Goal: Task Accomplishment & Management: Use online tool/utility

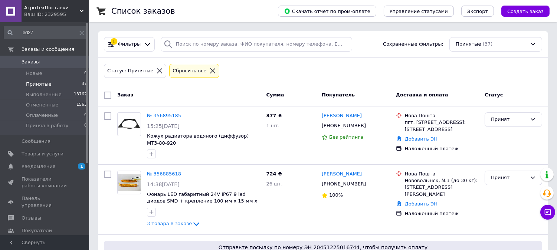
click at [80, 31] on icon at bounding box center [81, 33] width 4 height 4
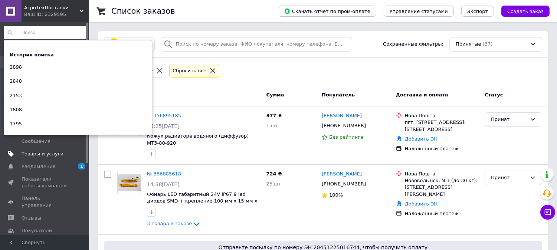
click at [35, 155] on span "Товары и услуги" at bounding box center [43, 154] width 42 height 7
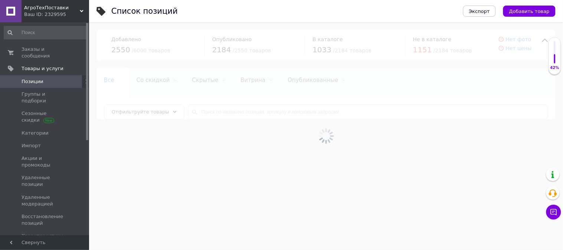
click at [251, 107] on div at bounding box center [326, 136] width 474 height 228
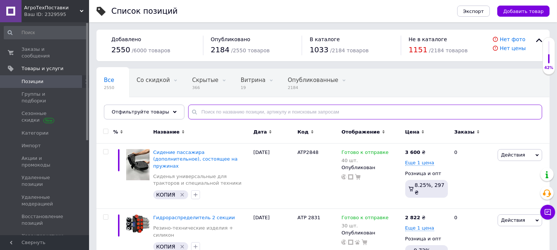
click at [242, 114] on input "text" at bounding box center [365, 112] width 354 height 15
type input "2304"
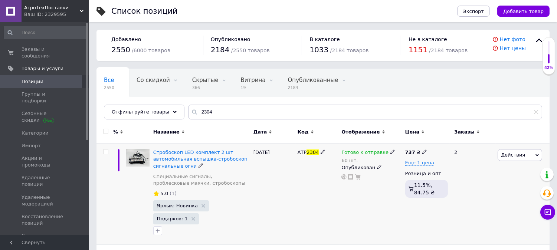
click at [501, 157] on span "Действия" at bounding box center [513, 155] width 24 height 6
click at [468, 191] on li "Копировать" at bounding box center [488, 190] width 105 height 10
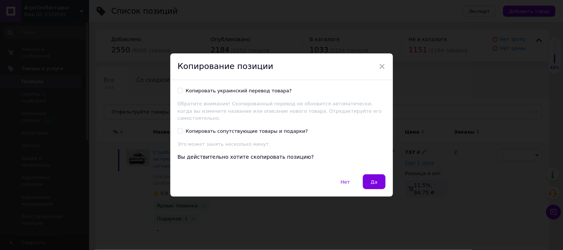
click at [375, 179] on span "Да" at bounding box center [373, 182] width 7 height 6
